Goal: Information Seeking & Learning: Learn about a topic

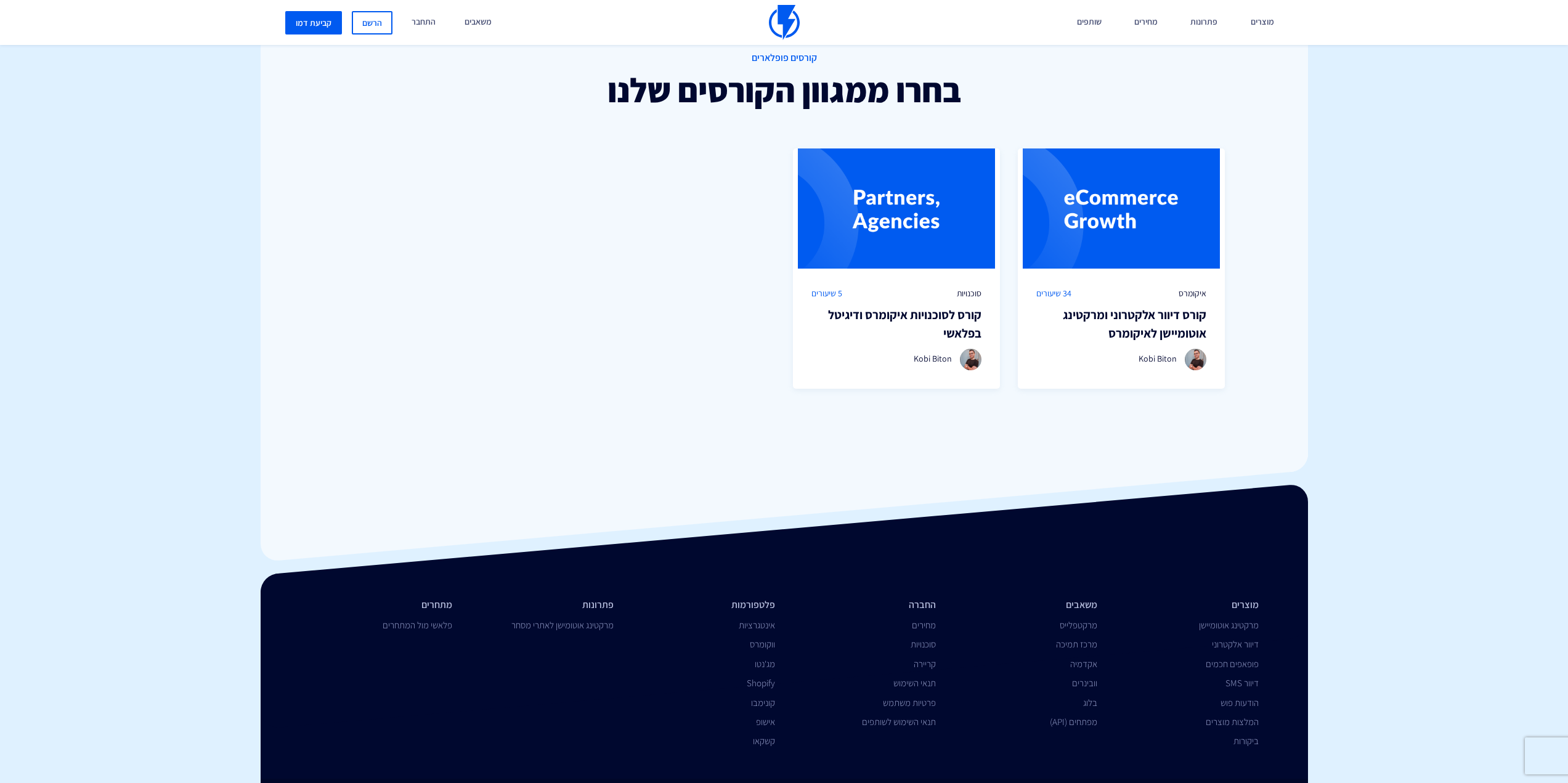
scroll to position [906, 0]
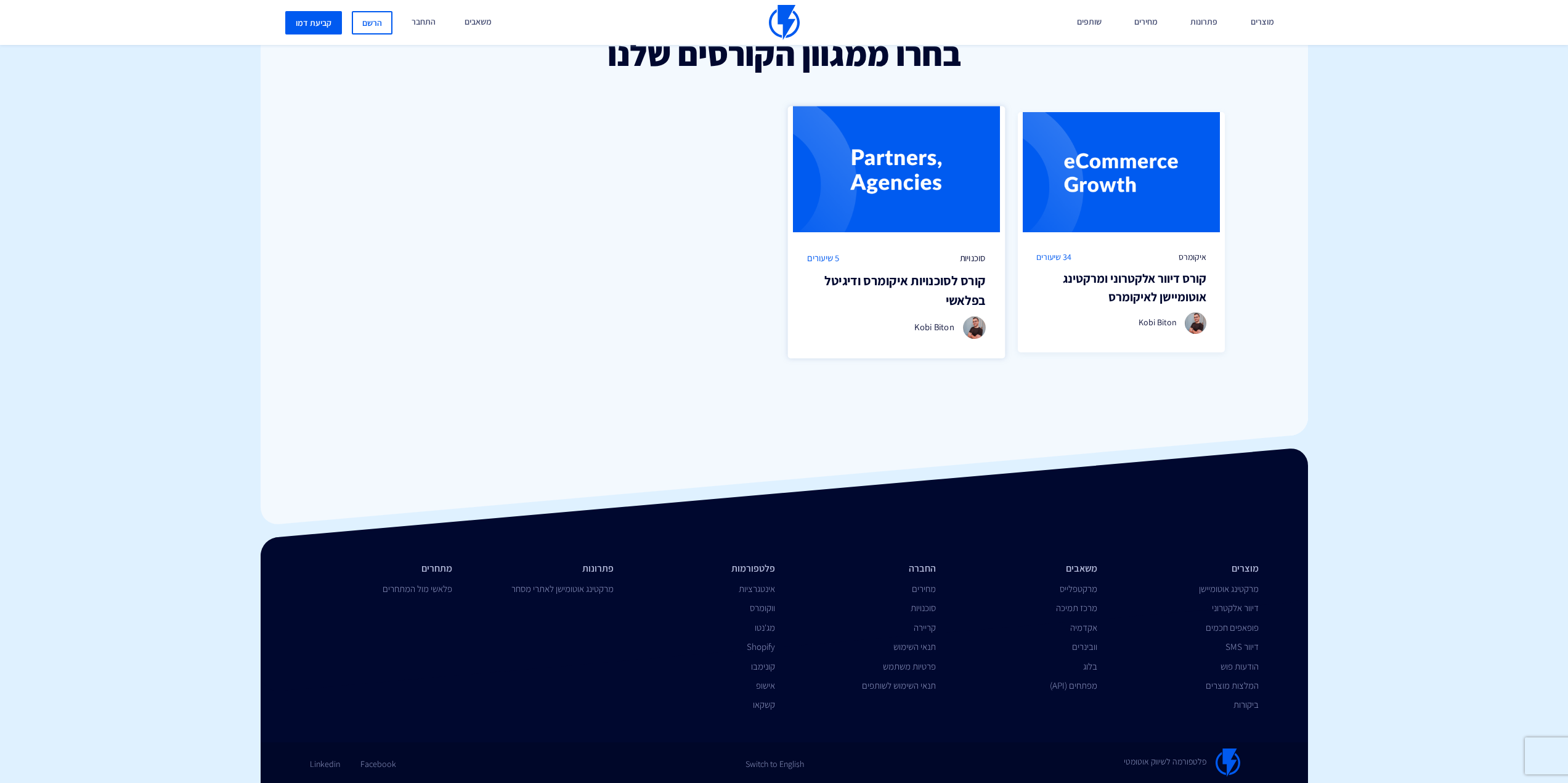
click at [950, 297] on h3 "קורס לסוכנויות איקומרס ודיגיטל בפלאשי" at bounding box center [896, 290] width 178 height 39
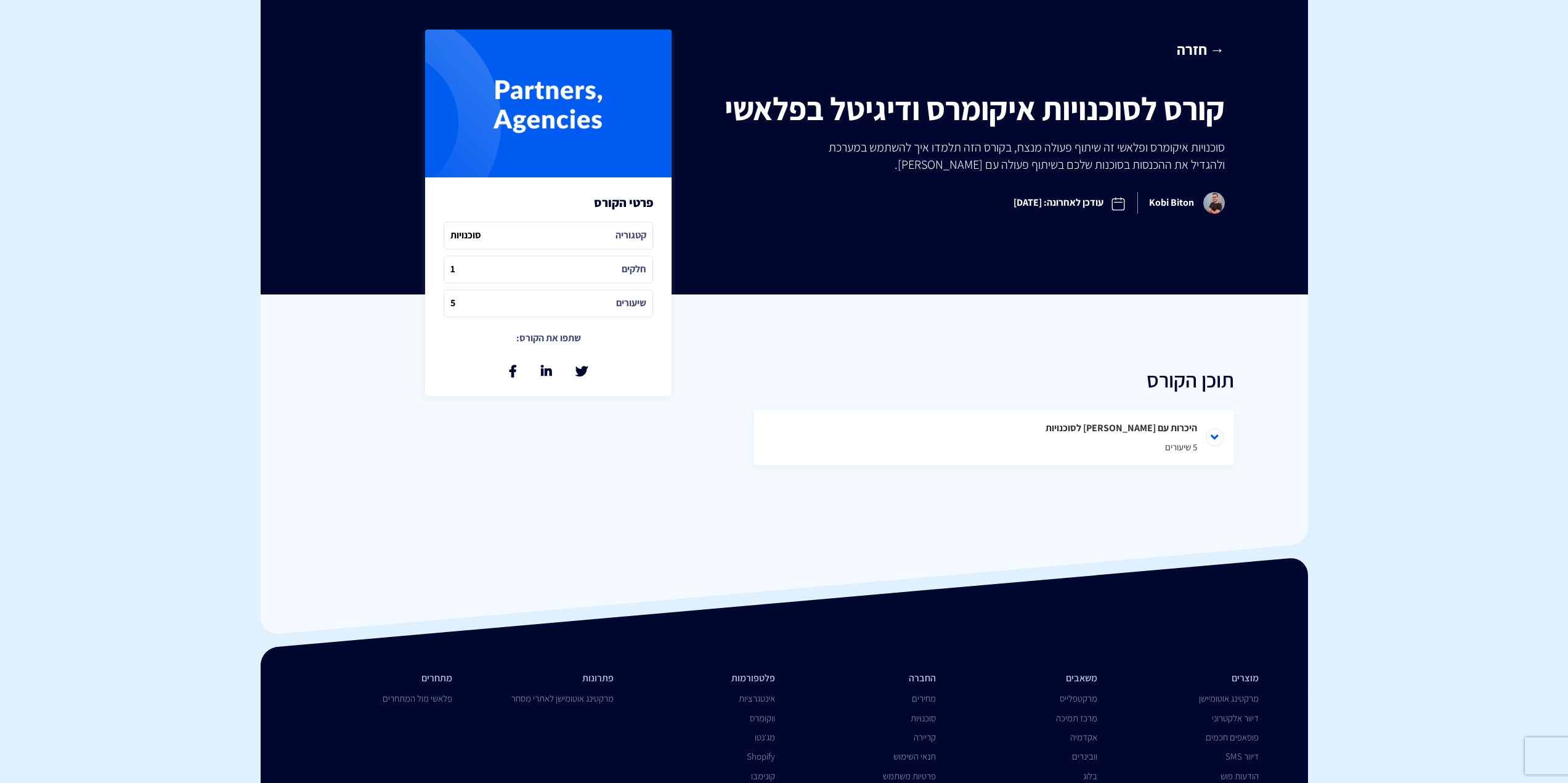
scroll to position [339, 0]
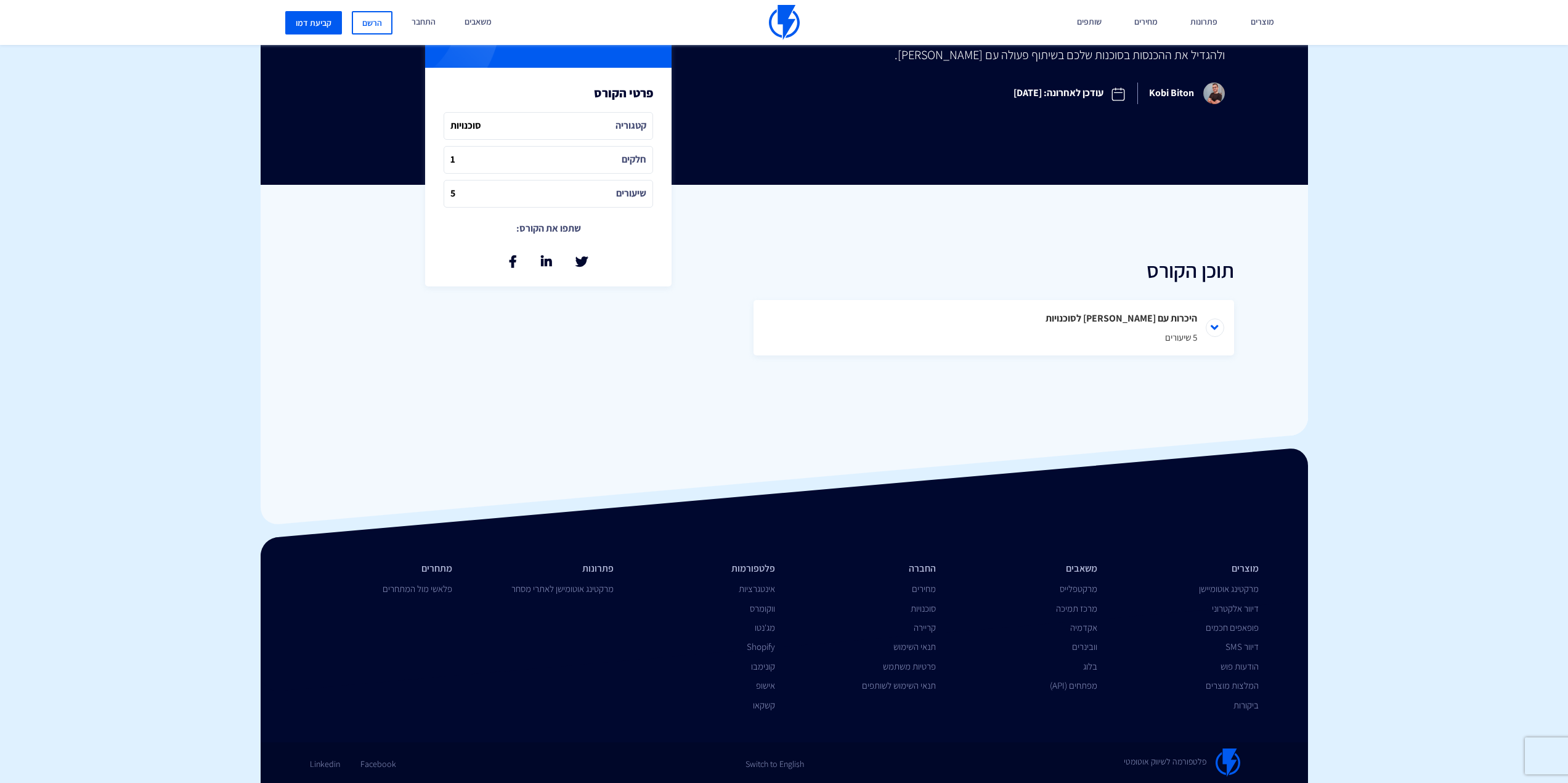
click at [1181, 275] on h2 "תוכן הקורס" at bounding box center [994, 270] width 480 height 23
click at [1196, 323] on li "היכרות עם פלאשי לסוכנויות 5 שיעורים" at bounding box center [994, 327] width 480 height 55
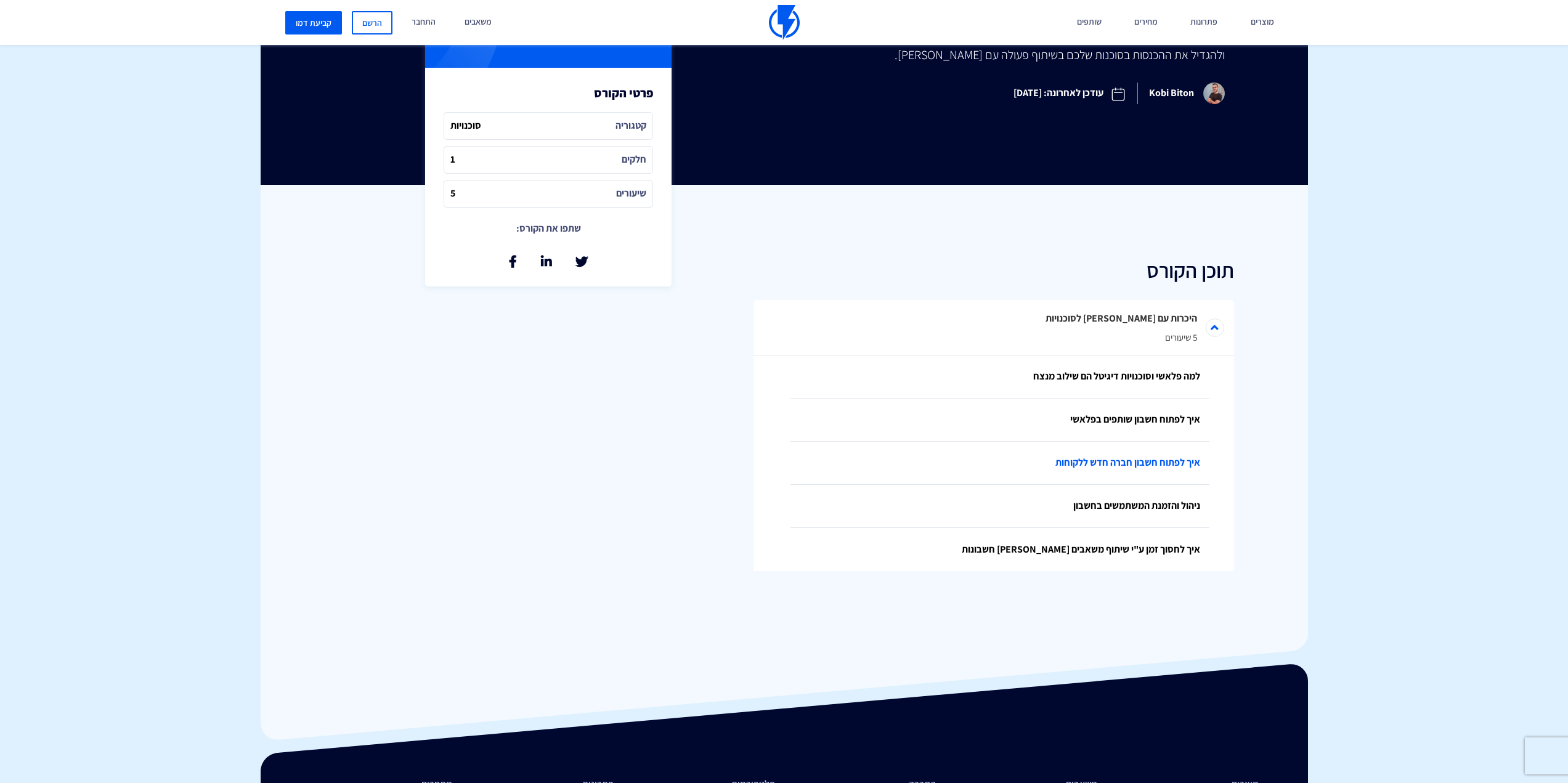
click at [1170, 459] on link "איך לפתוח חשבון חברה חדש ללקוחות" at bounding box center [999, 463] width 419 height 43
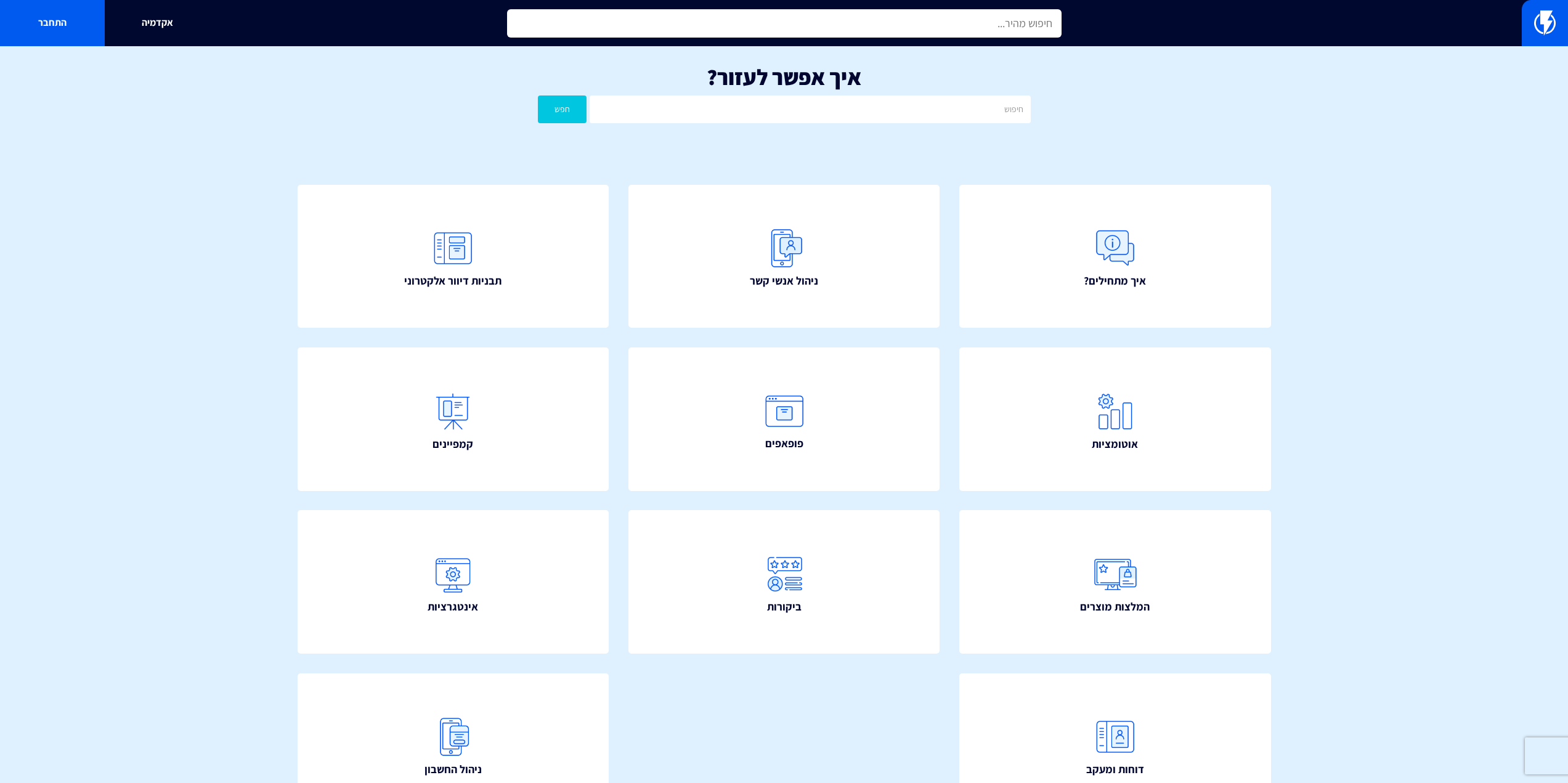
click at [838, 20] on input "text" at bounding box center [784, 23] width 554 height 28
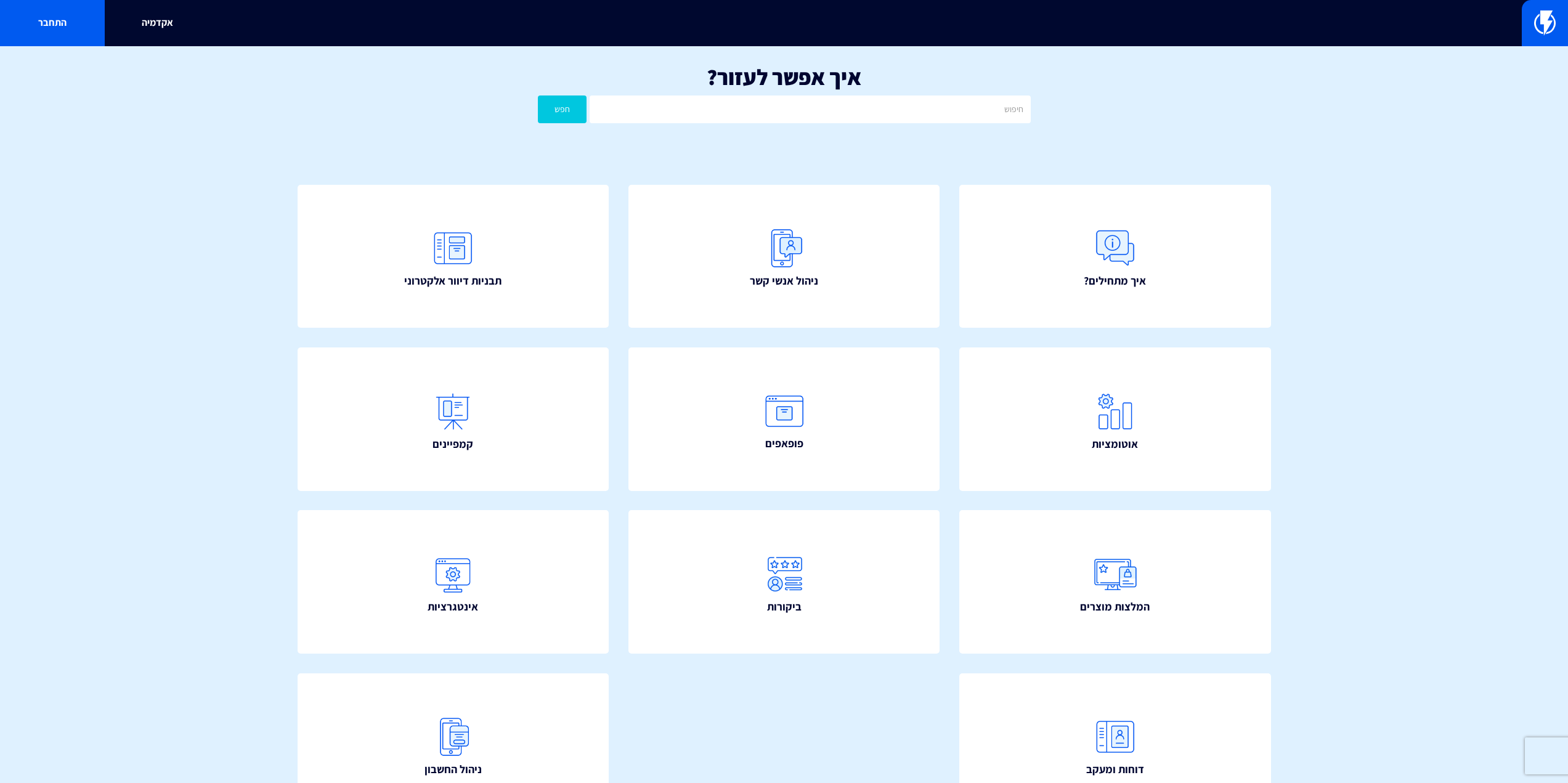
click at [657, 24] on input "text" at bounding box center [784, 23] width 554 height 28
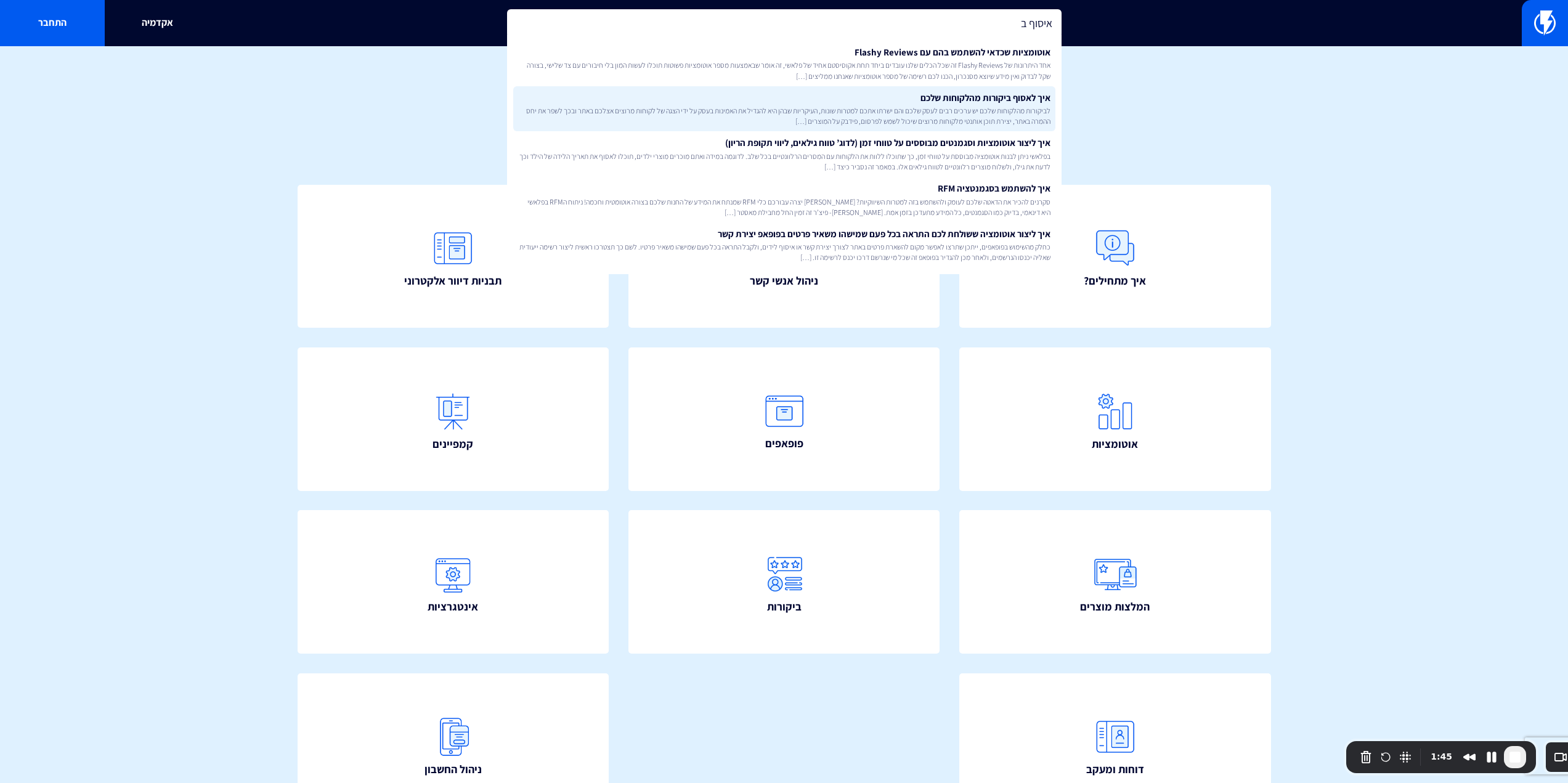
type input "איסוף ב"
click at [958, 109] on span "לביקורות מהלקוחות שלכם יש ערכים רבים לעסק שלכם והם ישרתו אתכם למטרות שונות, העי…" at bounding box center [784, 116] width 532 height 21
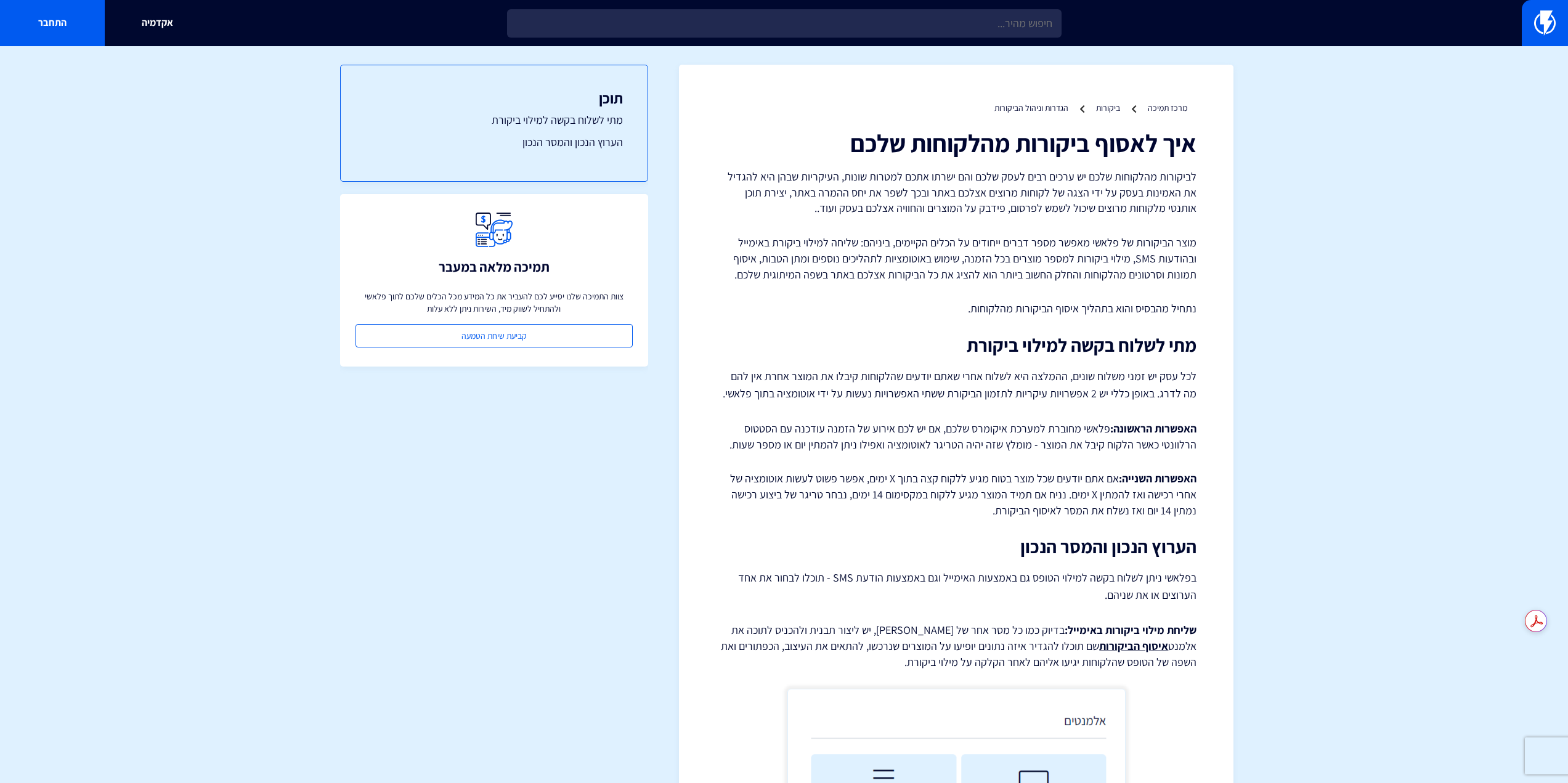
scroll to position [1595, 0]
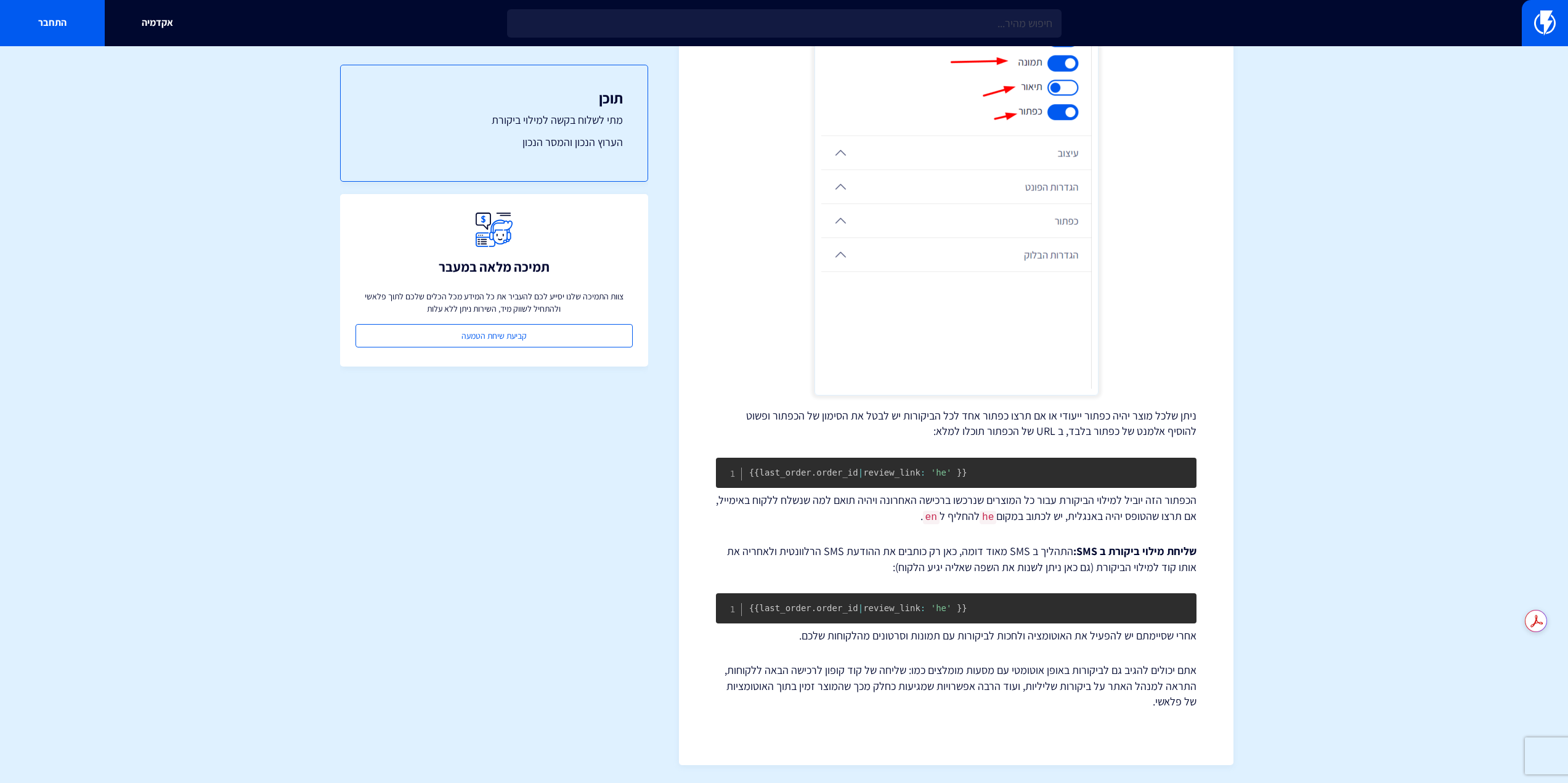
drag, startPoint x: 0, startPoint y: 0, endPoint x: 1050, endPoint y: 502, distance: 1163.8
click at [917, 471] on code "{ { last_order . order_id | review_link : 'he' } }" at bounding box center [858, 472] width 218 height 10
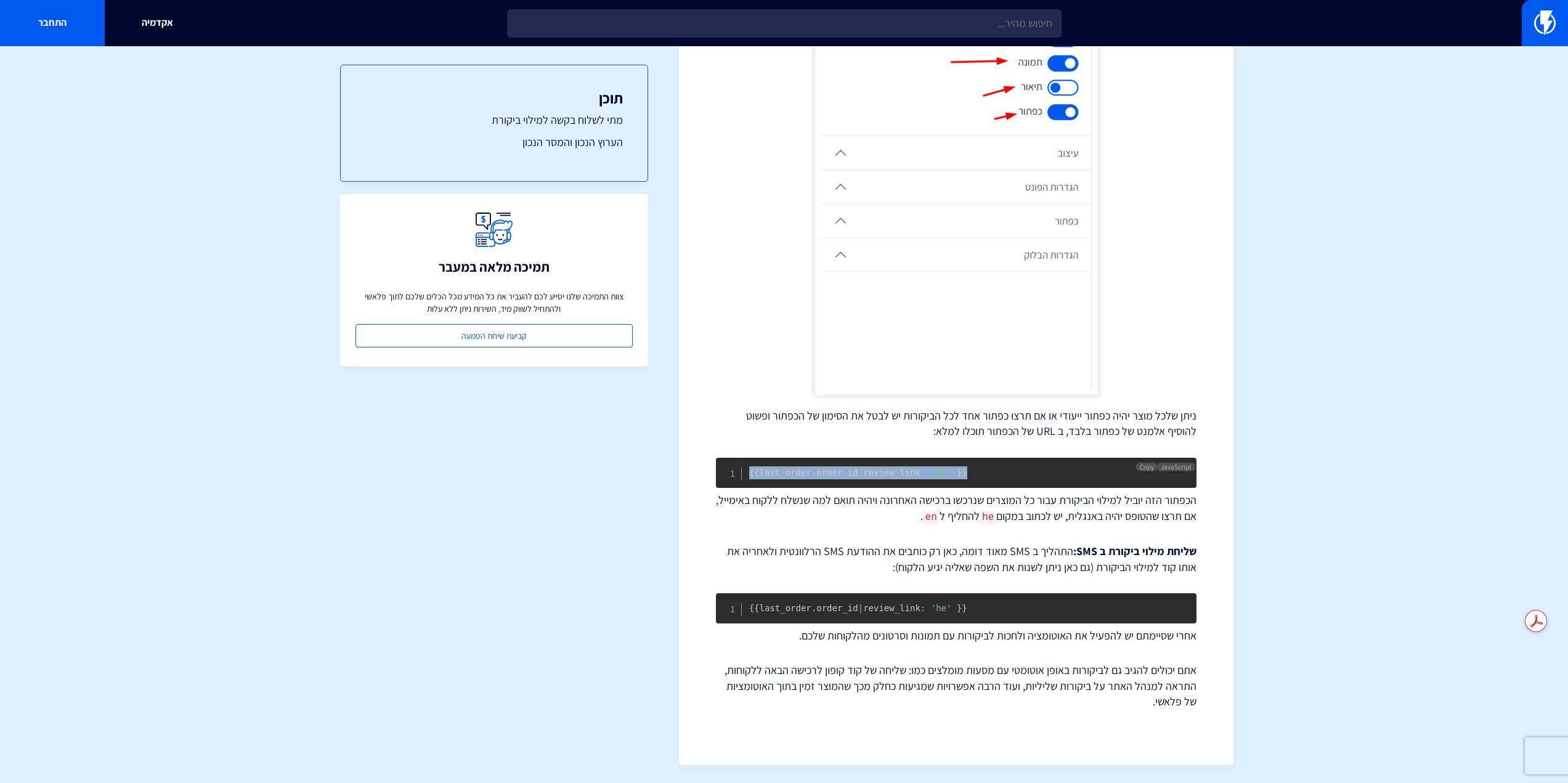
click at [917, 471] on code "{ { last_order . order_id | review_link : 'he' } }" at bounding box center [858, 472] width 218 height 10
copy code "{ { last_order . order_id | review_link : 'he' } }"
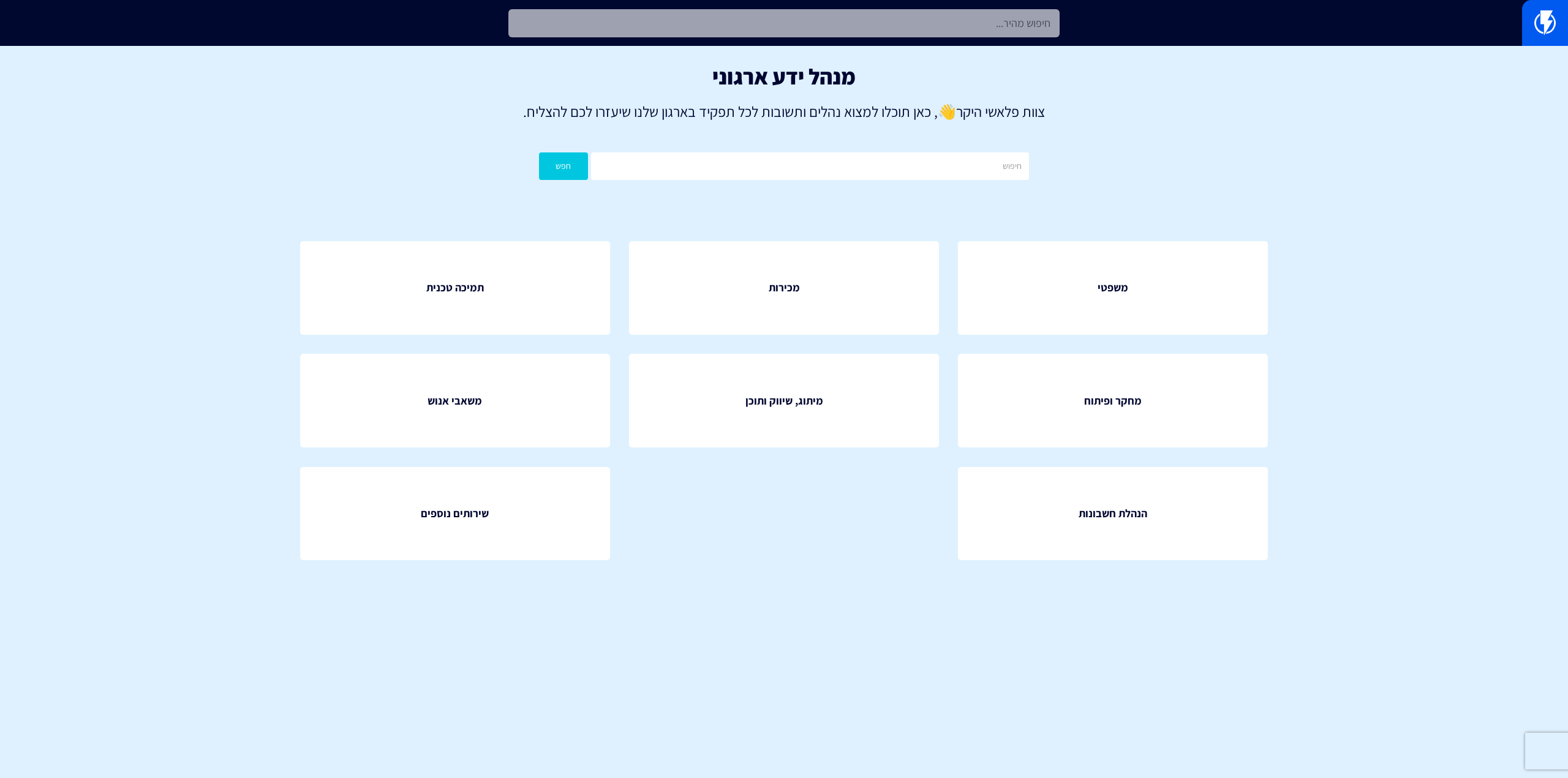
click at [858, 29] on input "text" at bounding box center [783, 23] width 551 height 28
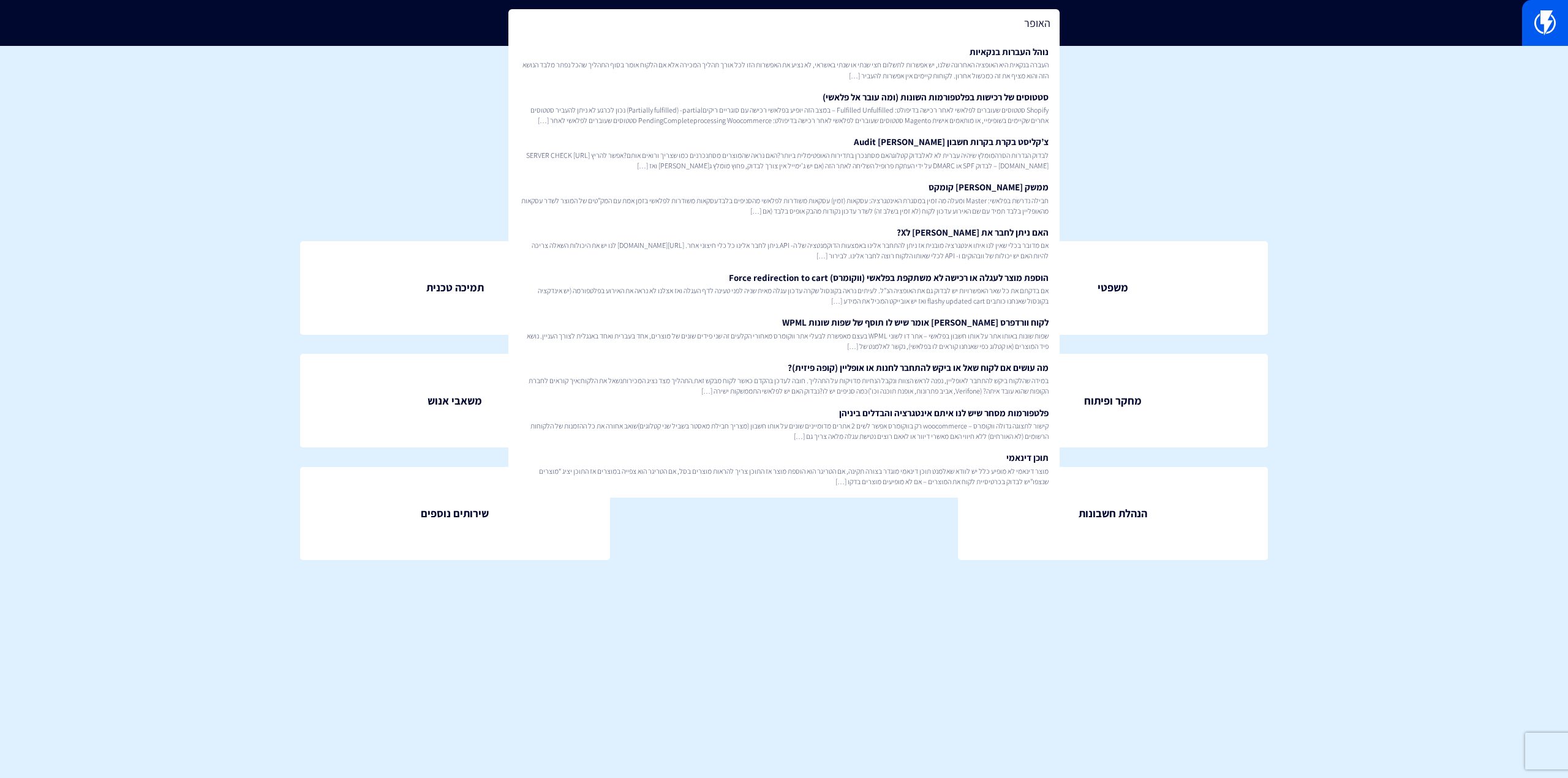
type input "האופרה"
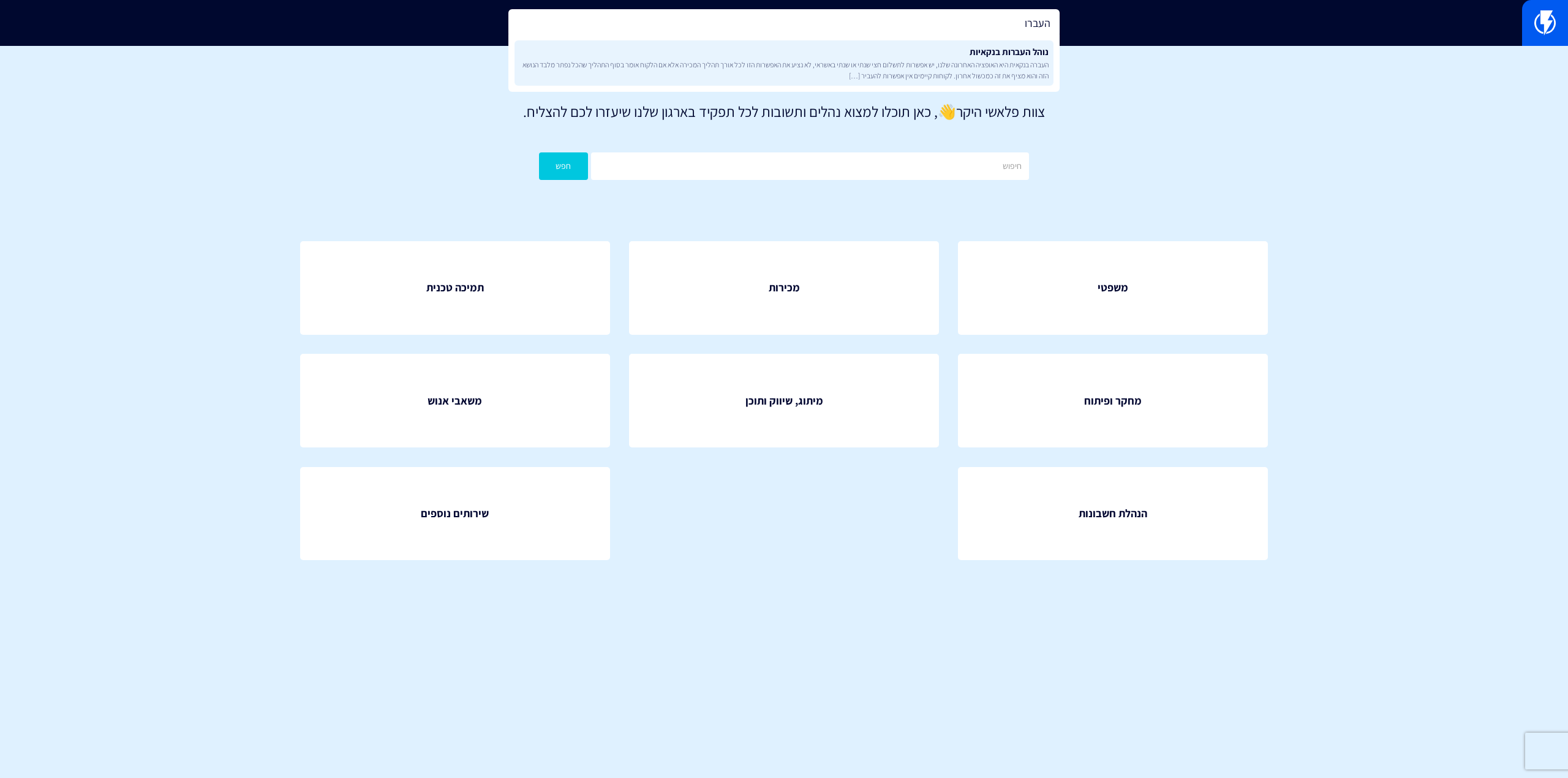
type input "העברו"
click at [913, 75] on span "העברה בנקאית היא האופציה האחרונה שלנו, יש אפשרות לתשלום חצי שנתי או שנתי באשראי…" at bounding box center [784, 69] width 529 height 21
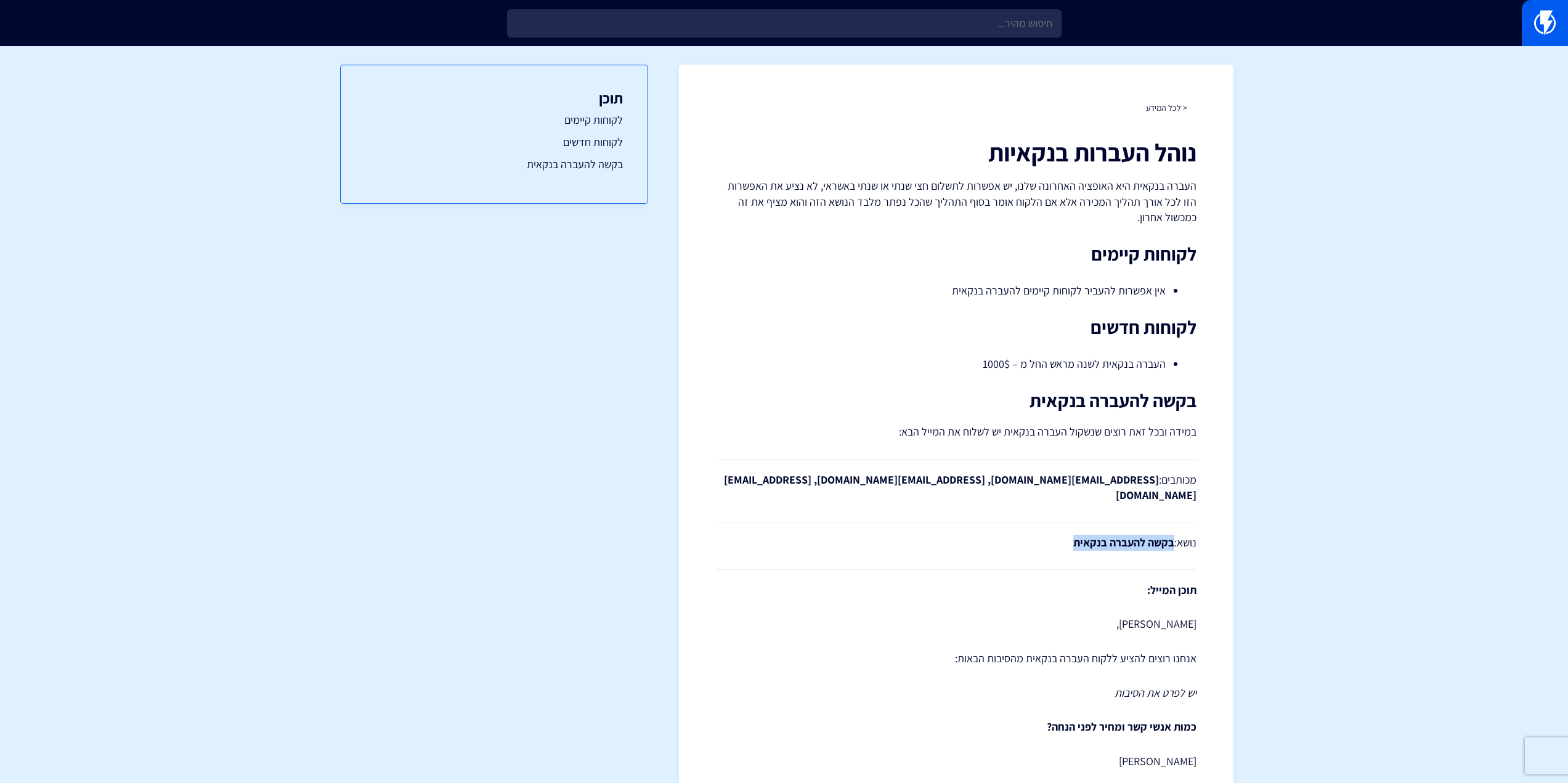
drag, startPoint x: 1065, startPoint y: 531, endPoint x: 1169, endPoint y: 528, distance: 104.0
click at [1169, 535] on p "נושא: בקשה להעברה בנקאית" at bounding box center [956, 543] width 480 height 16
copy strong "בקשה להעברה בנקאית"
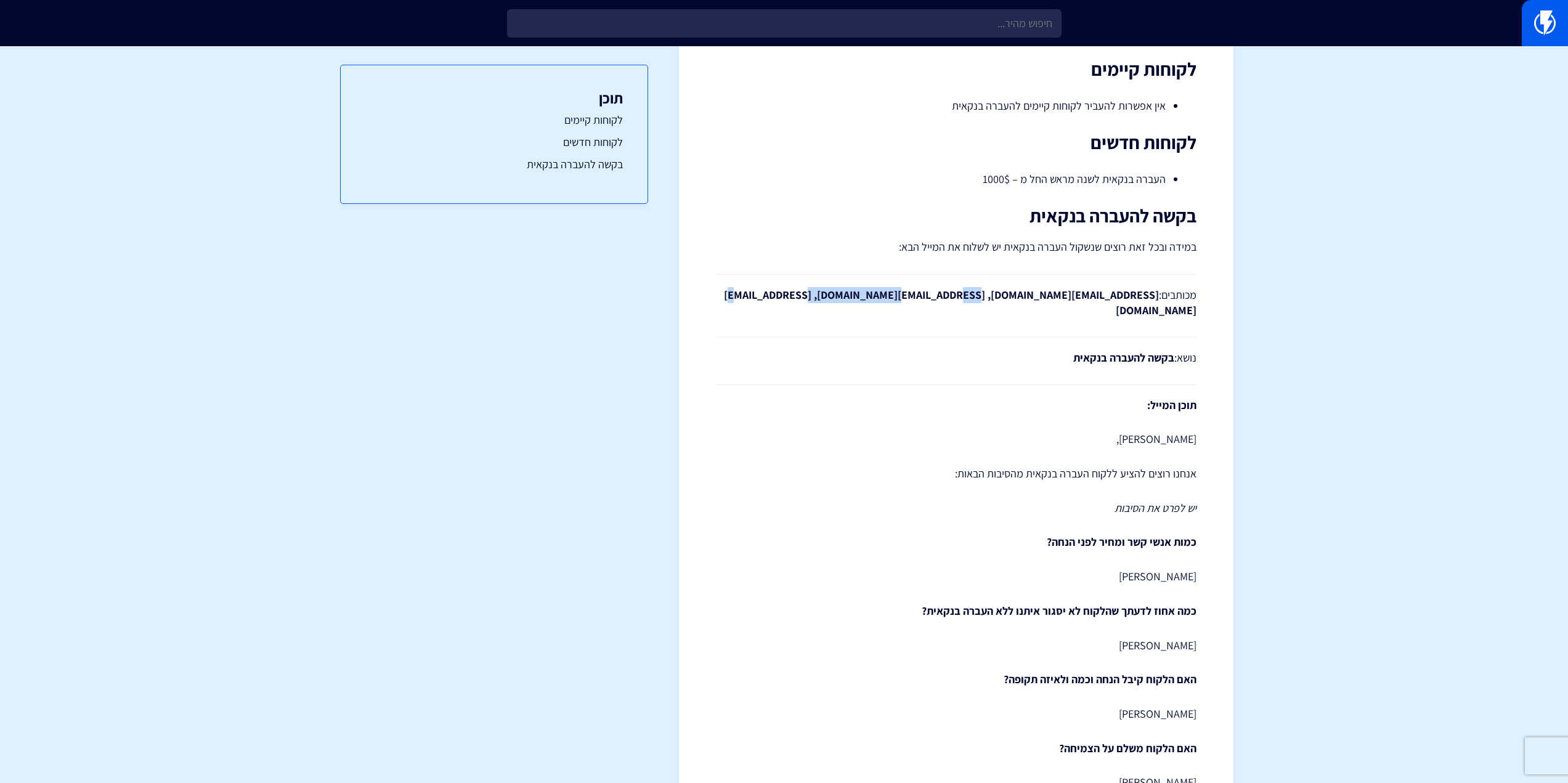
drag, startPoint x: 1045, startPoint y: 294, endPoint x: 1152, endPoint y: 295, distance: 107.0
click at [1152, 295] on strong "kobi@flashyapp.com, hello@flashyapp.com, billing@flashyapp.com" at bounding box center [960, 303] width 472 height 30
copy strong "billing@flashyapp.com"
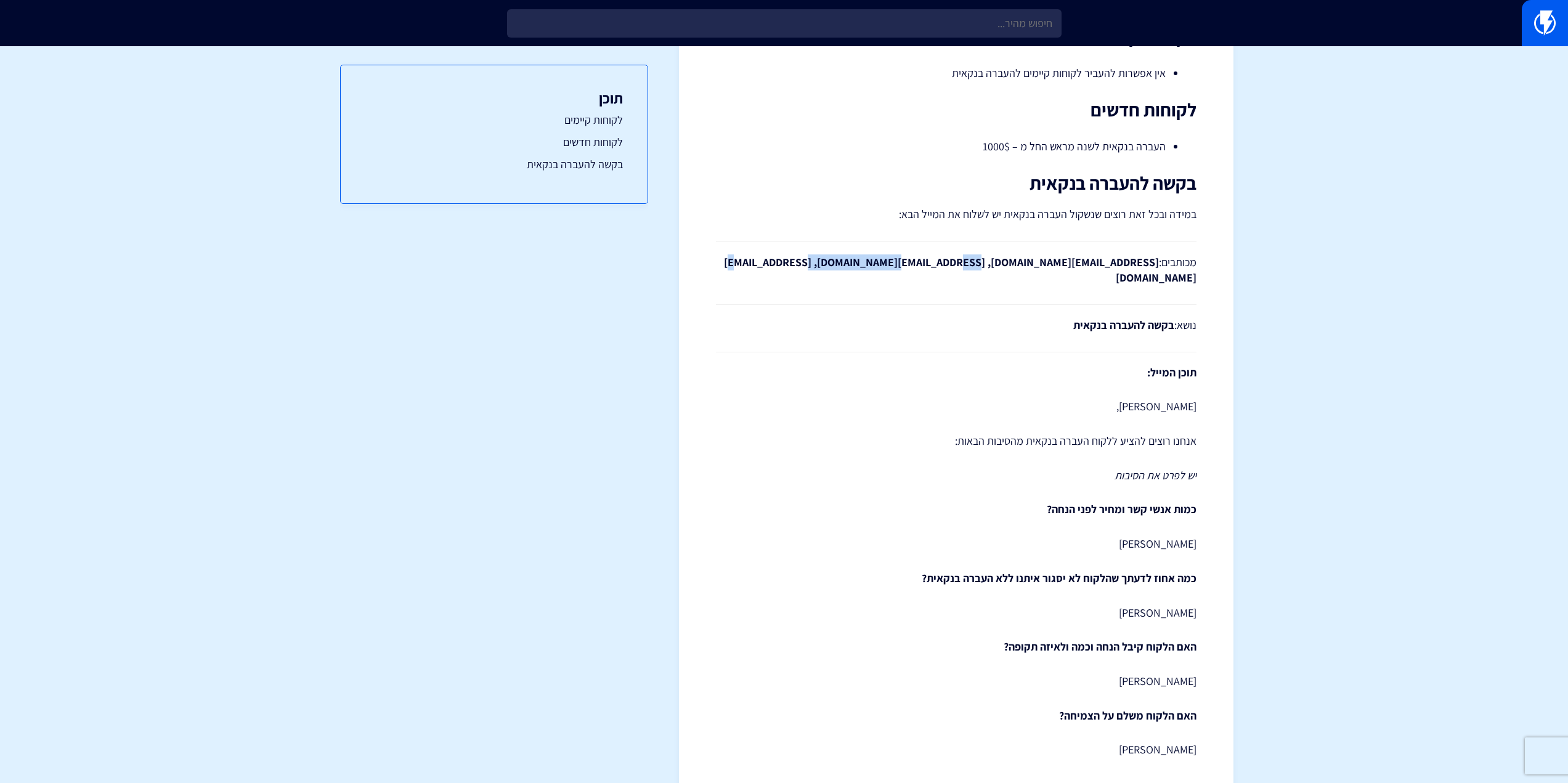
scroll to position [247, 0]
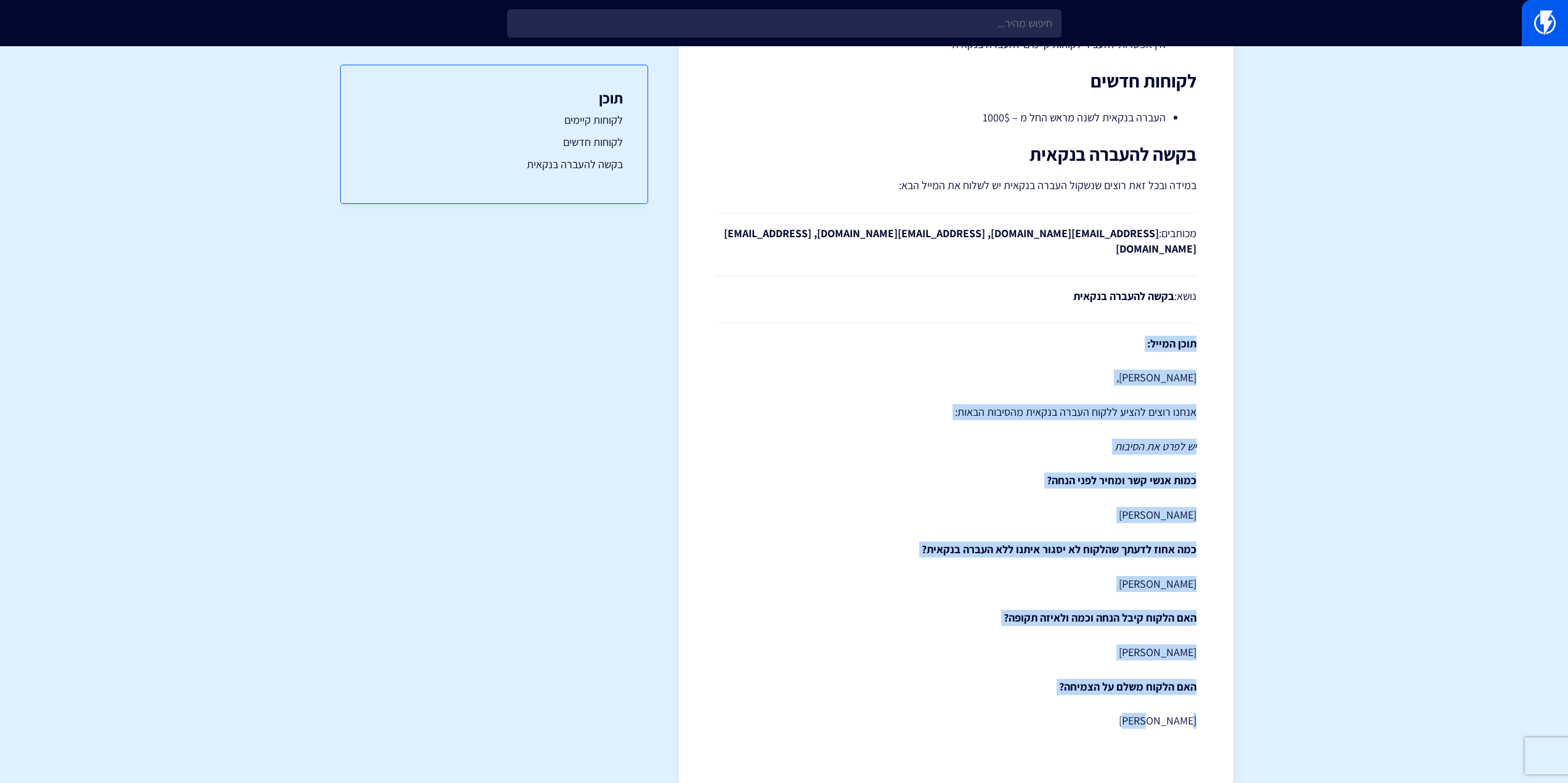
drag, startPoint x: 1208, startPoint y: 321, endPoint x: 1048, endPoint y: 720, distance: 429.9
click at [1048, 720] on div "< לכל המידע נוהל העברות בנקאיות העברה בנקאית היא האופציה האחרונה שלנו, יש אפשרו…" at bounding box center [955, 301] width 554 height 966
copy div "תוכן המייל: היי רפאל, אנחנו רוצים להציע ללקוח העברה בנקאית מהסיבות הבאות: יש לפ…"
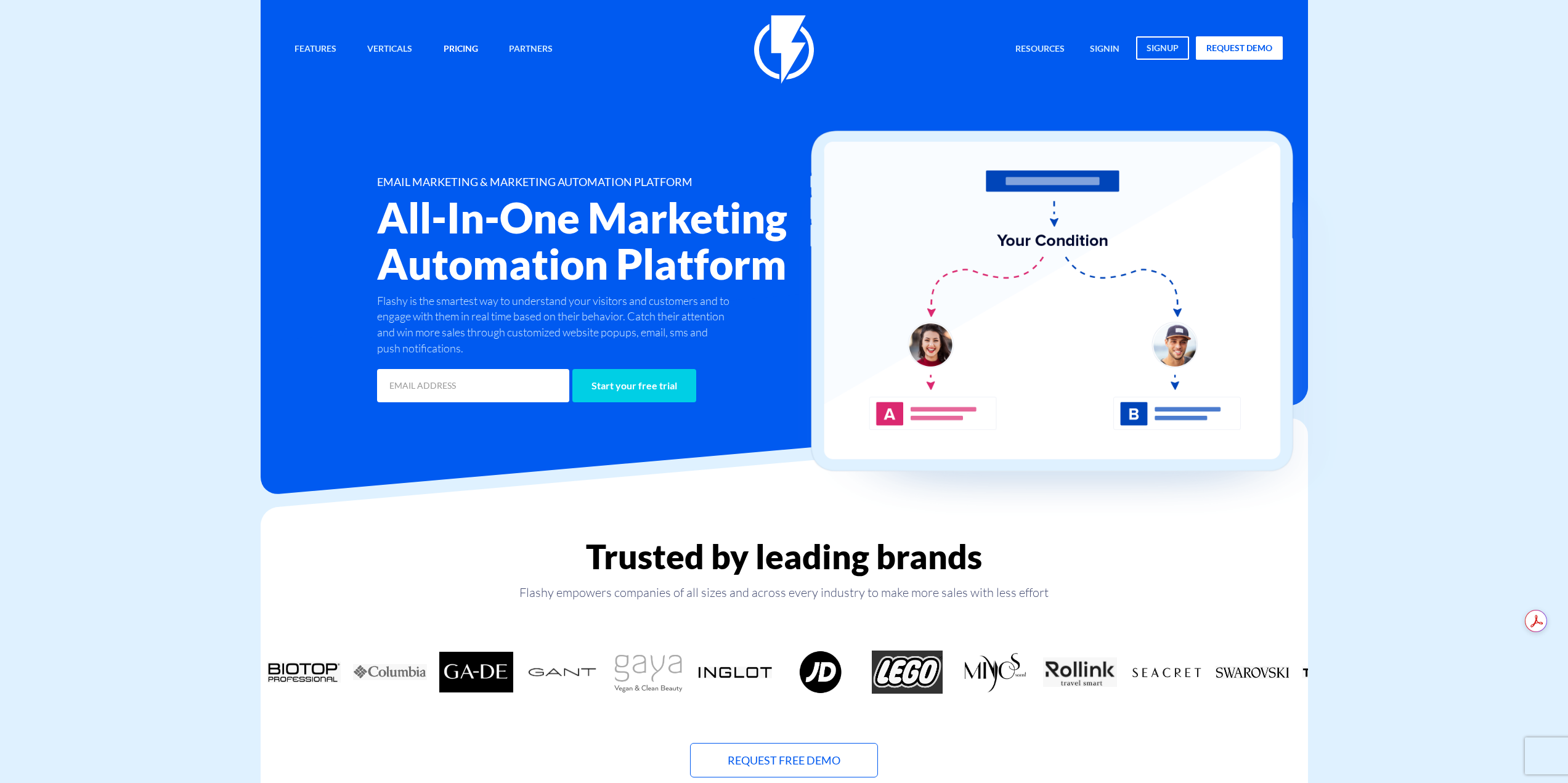
click at [473, 50] on link "Pricing" at bounding box center [461, 50] width 53 height 27
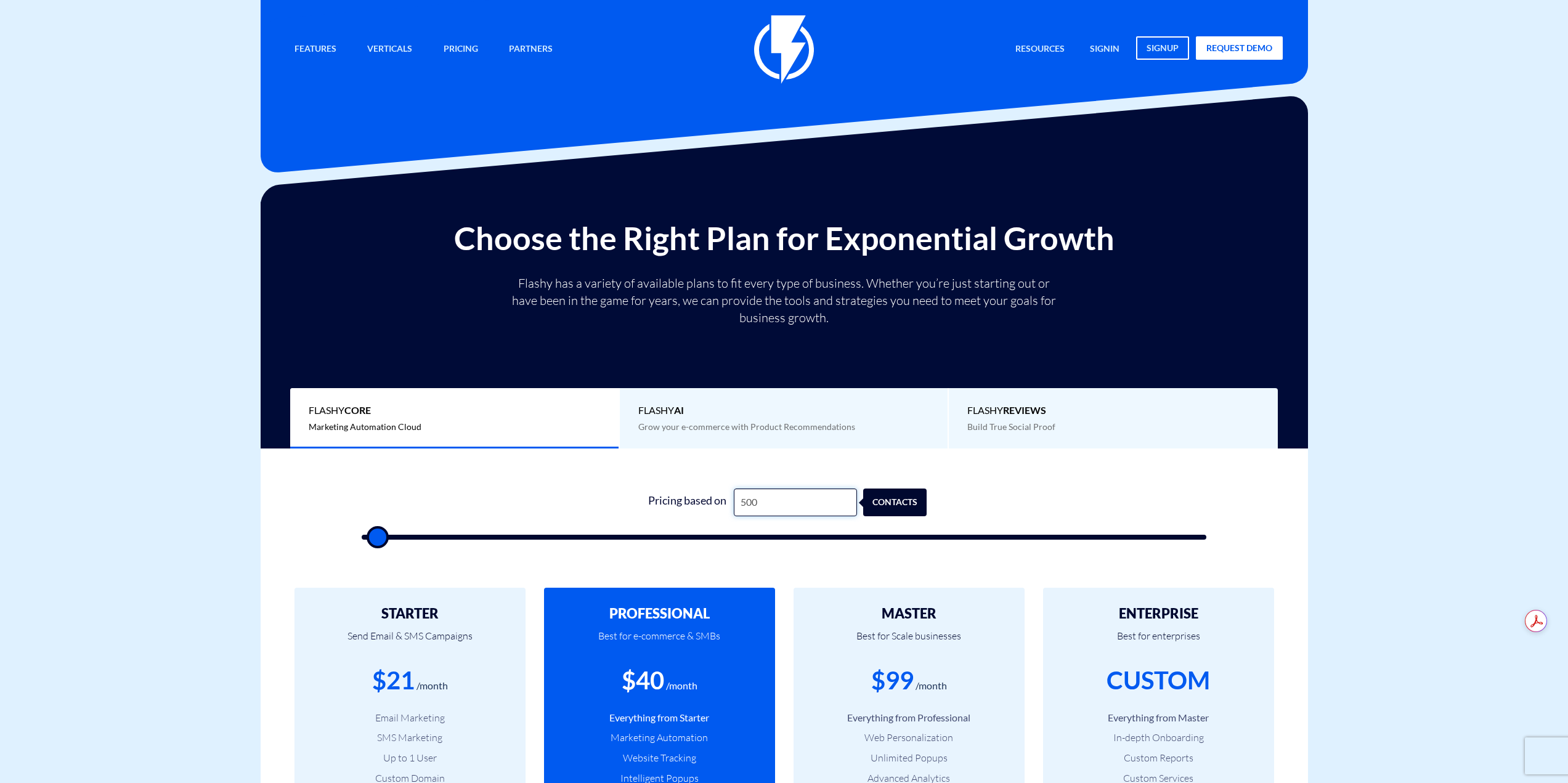
click at [813, 505] on input "500" at bounding box center [795, 502] width 123 height 28
type input "4"
type input "500"
type input "43"
type input "500"
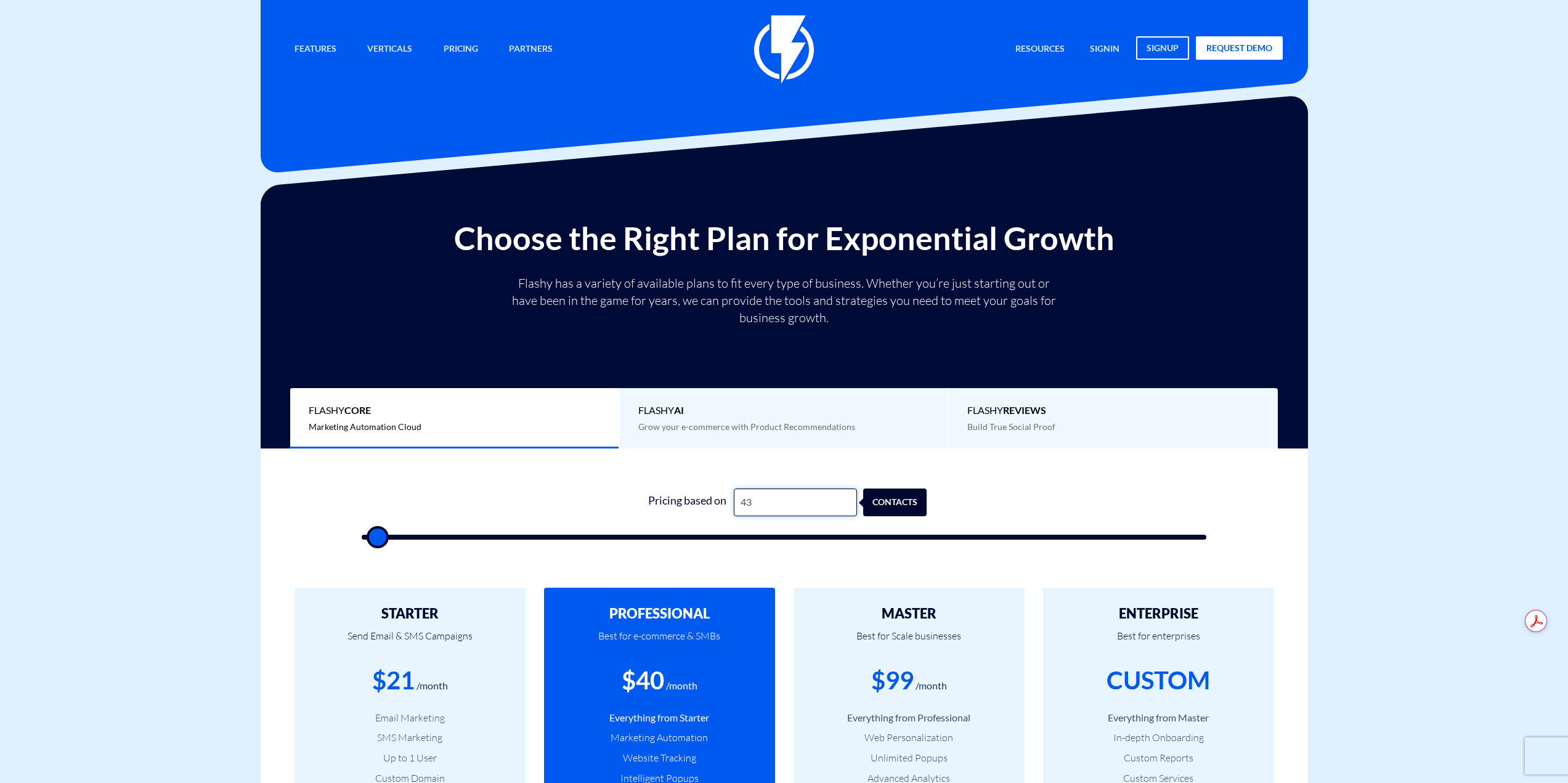
type input "430"
type input "500"
type input "4,300"
type input "4500"
type input "43,000"
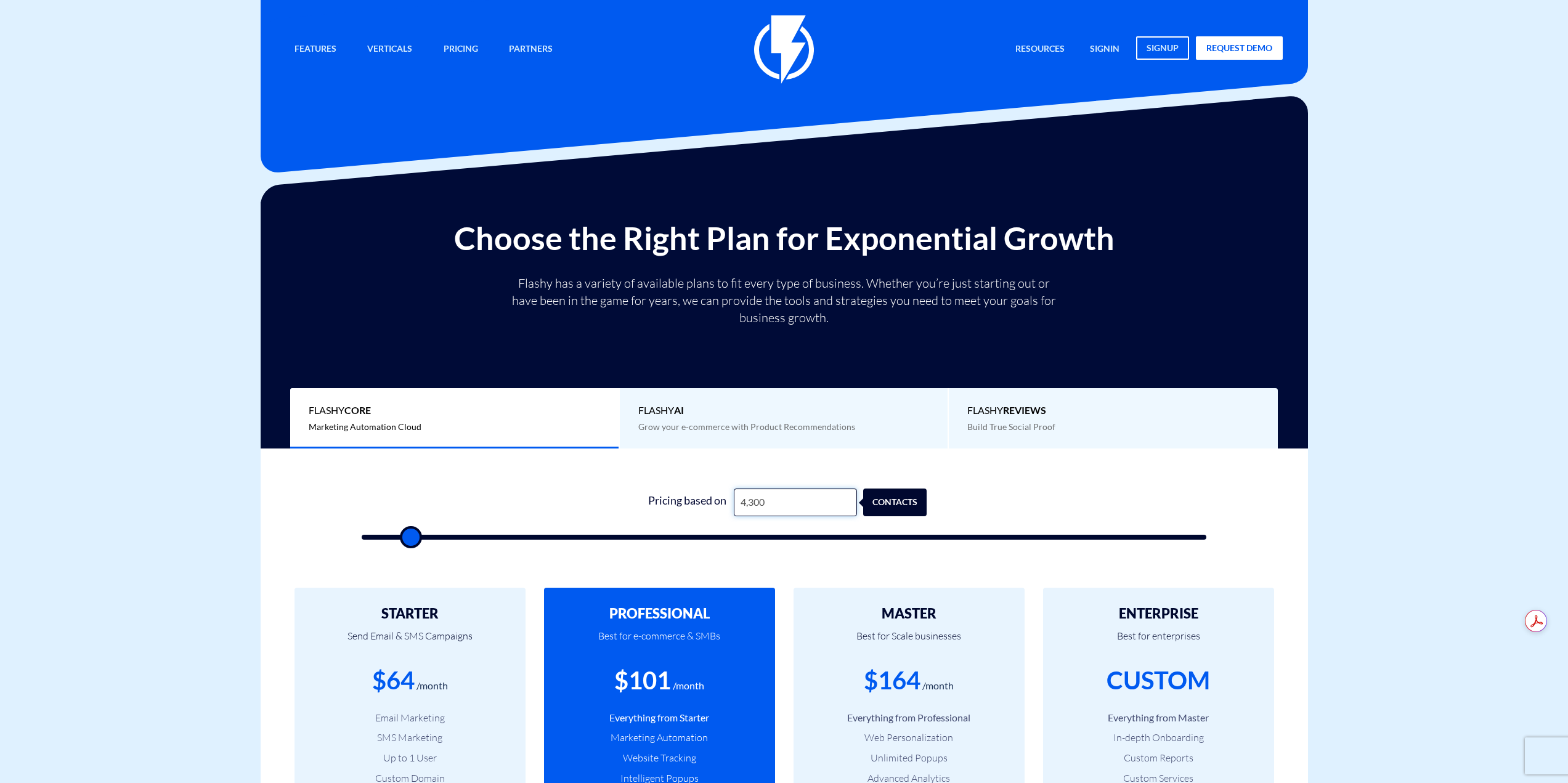
type input "43000"
type input "43,000"
